Goal: Task Accomplishment & Management: Complete application form

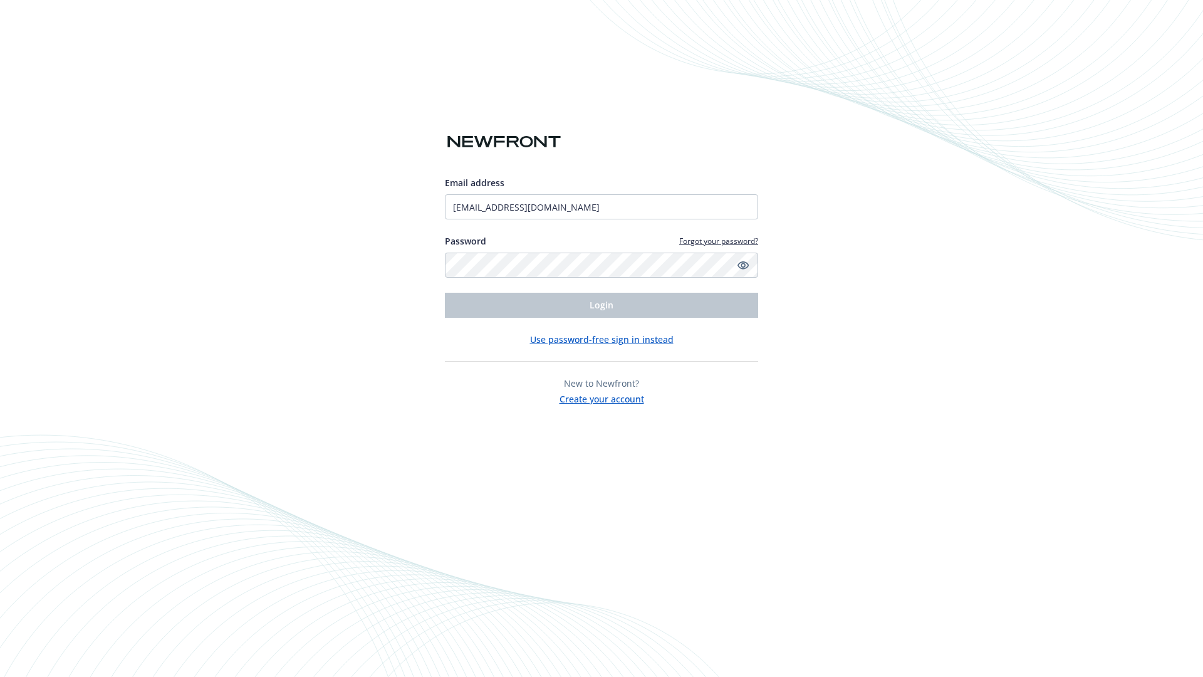
type input "[EMAIL_ADDRESS][DOMAIN_NAME]"
click at [602, 305] on span "Login" at bounding box center [602, 305] width 24 height 12
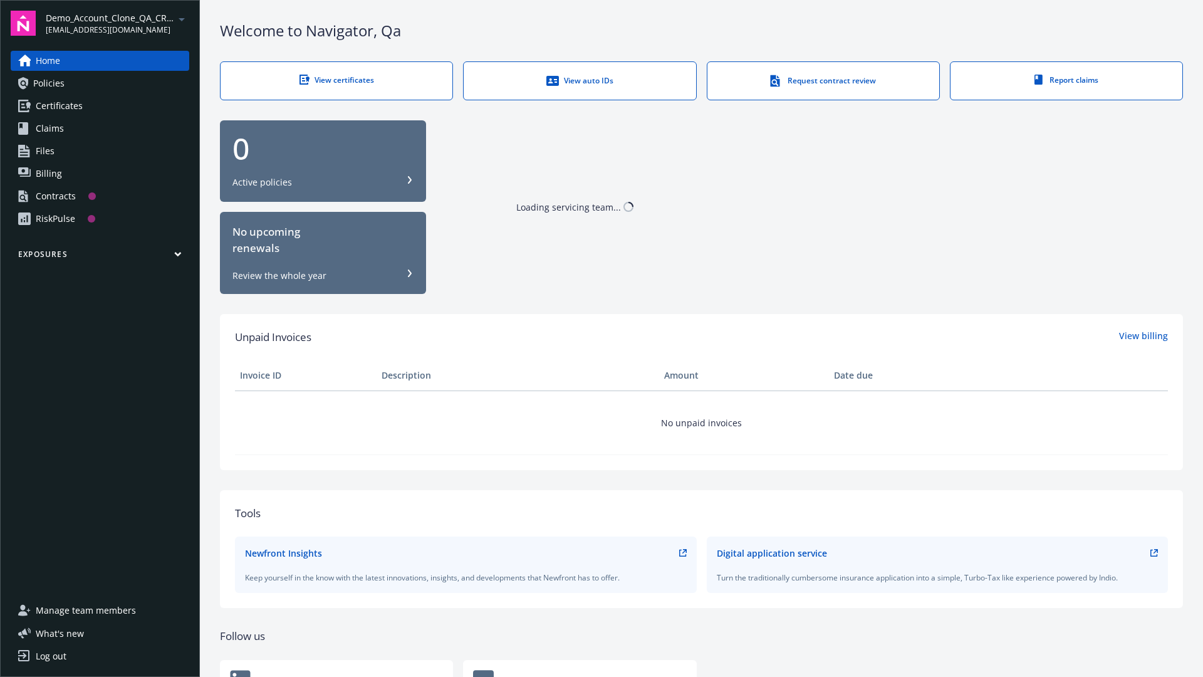
click at [117, 23] on span "Demo_Account_Clone_QA_CR_Tests_Prospect" at bounding box center [110, 17] width 128 height 13
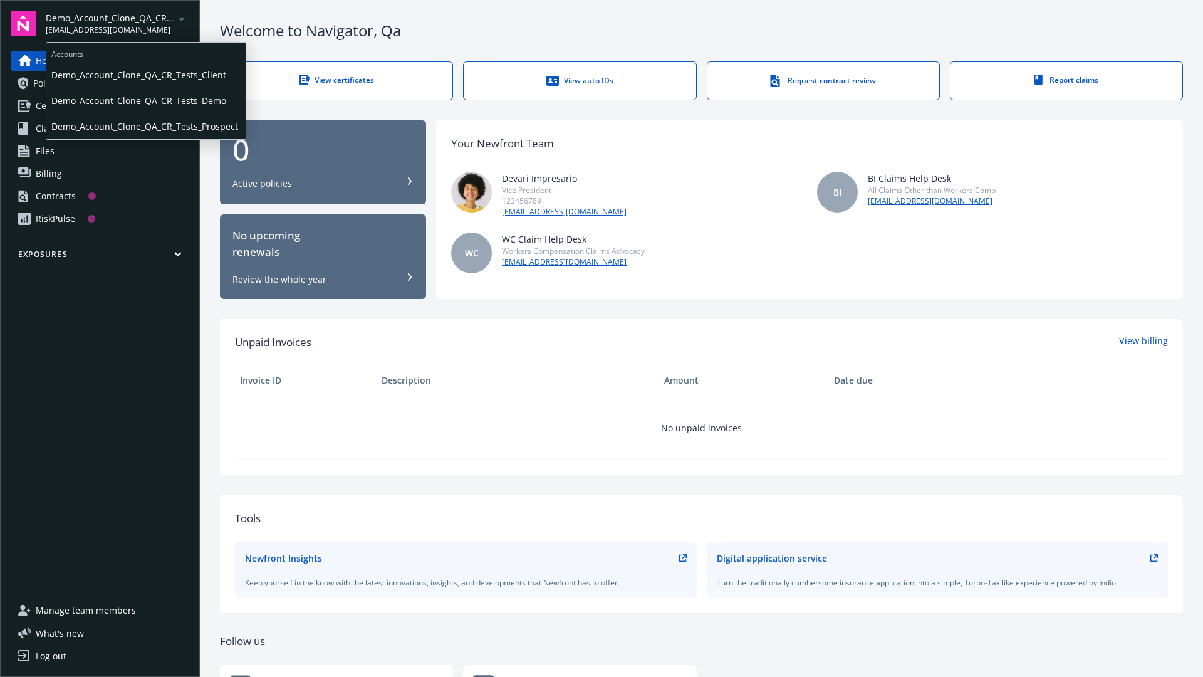
click at [145, 75] on span "Demo_Account_Clone_QA_CR_Tests_Client" at bounding box center [145, 75] width 189 height 26
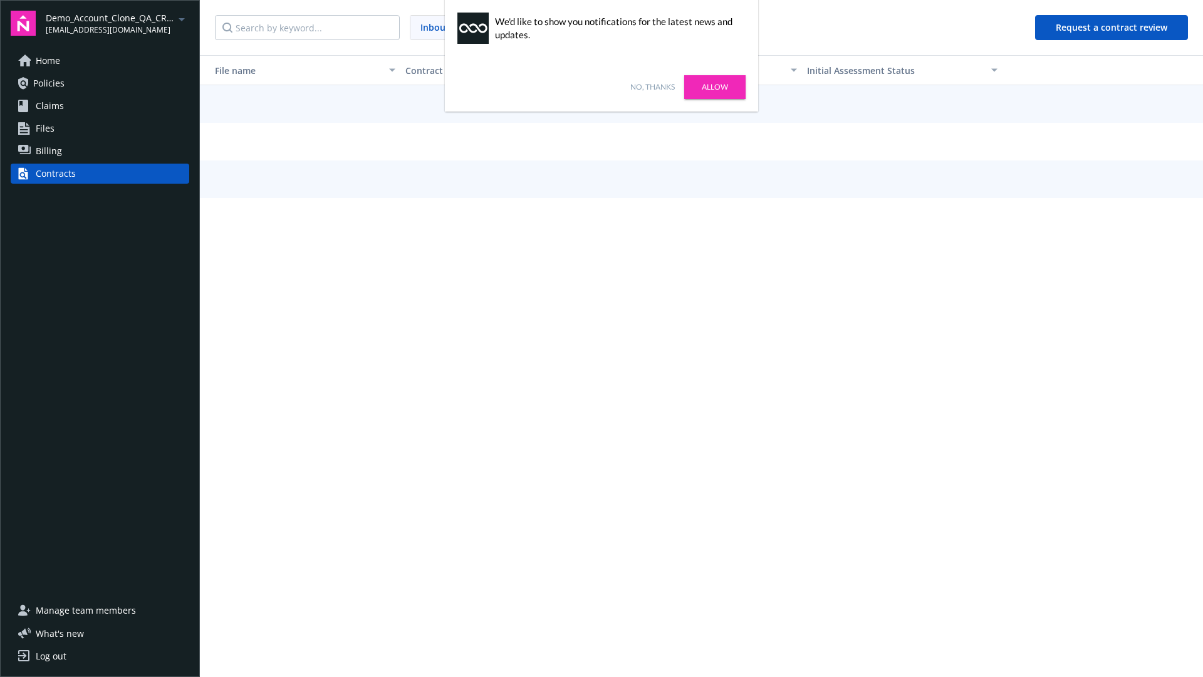
click at [652, 87] on link "No, thanks" at bounding box center [653, 86] width 44 height 11
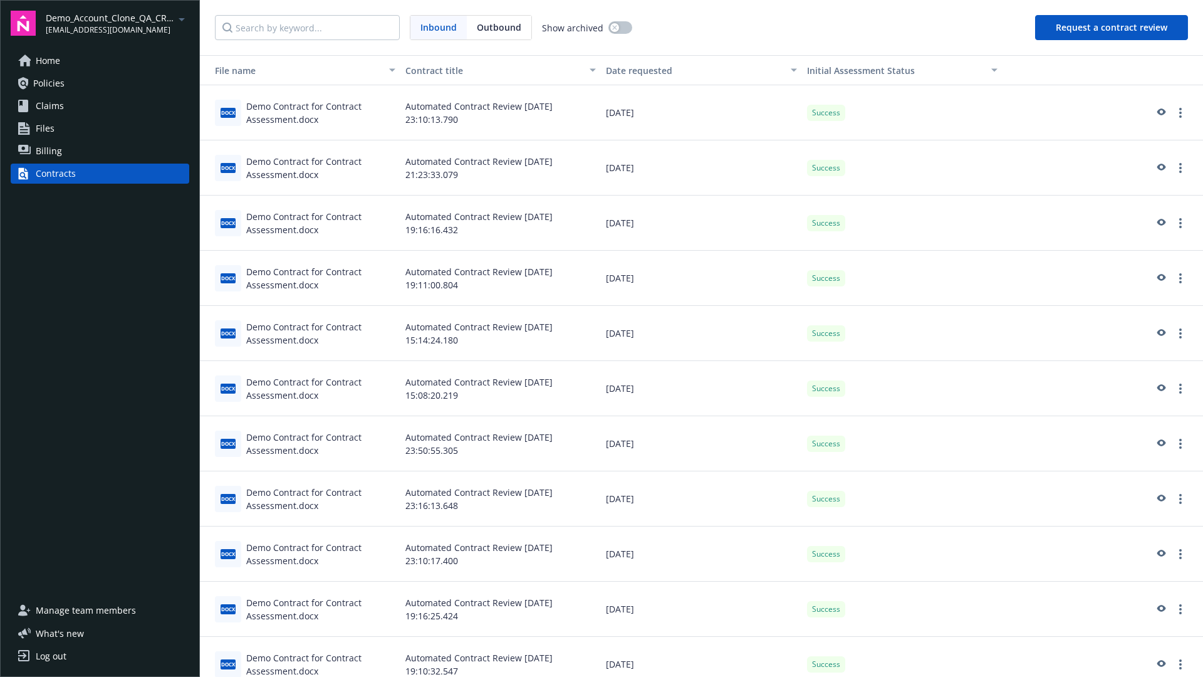
click at [1112, 28] on button "Request a contract review" at bounding box center [1111, 27] width 153 height 25
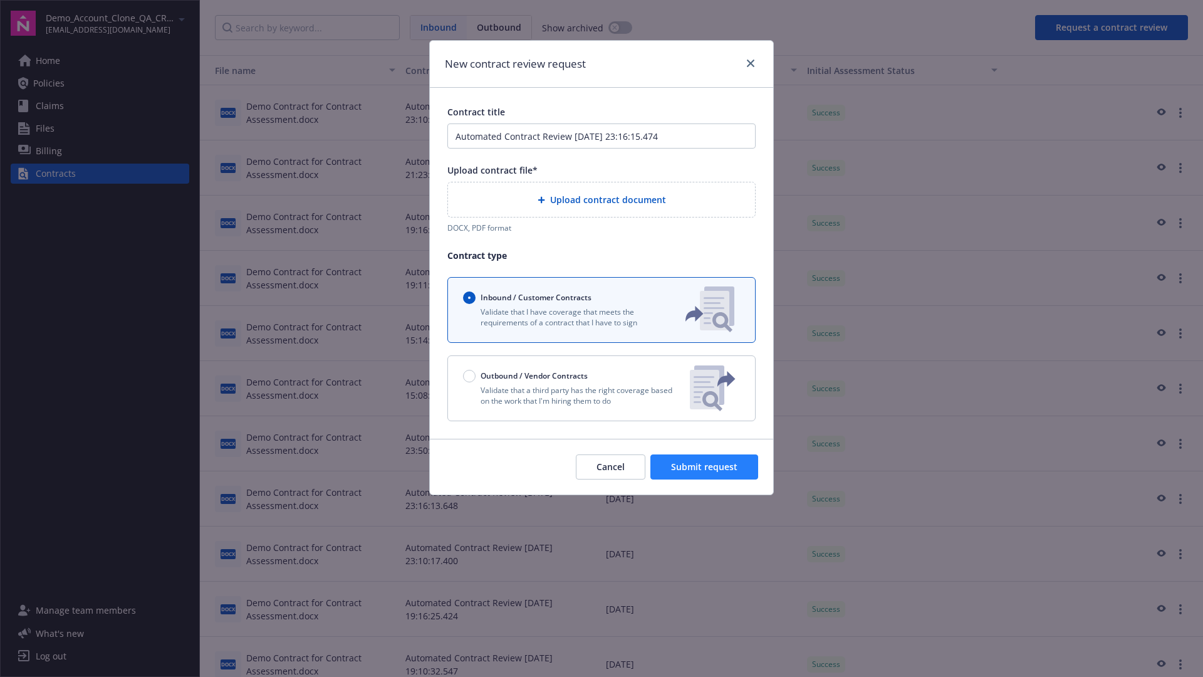
type input "Automated Contract Review 09-18-2025 23:16:15.474"
click at [602, 388] on p "Validate that a third party has the right coverage based on the work that I'm h…" at bounding box center [571, 395] width 217 height 21
radio input "false"
radio input "true"
click at [705, 473] on span "Submit request" at bounding box center [704, 467] width 66 height 12
